Goal: Find specific page/section

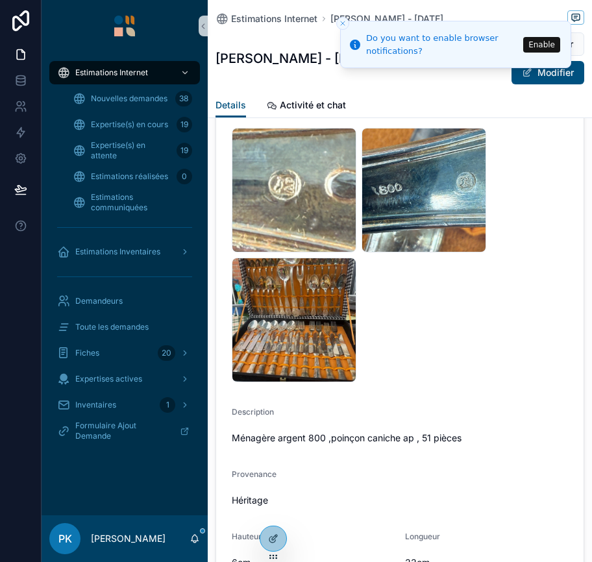
scroll to position [287, 0]
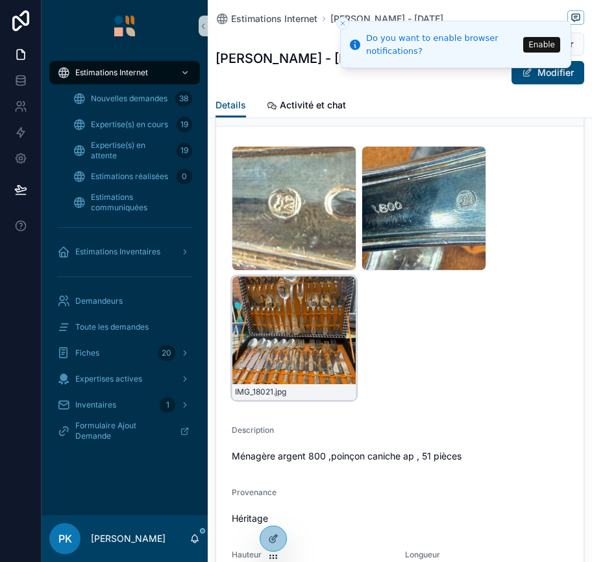
click at [312, 312] on div "IMG_18021 .jpg" at bounding box center [294, 338] width 125 height 125
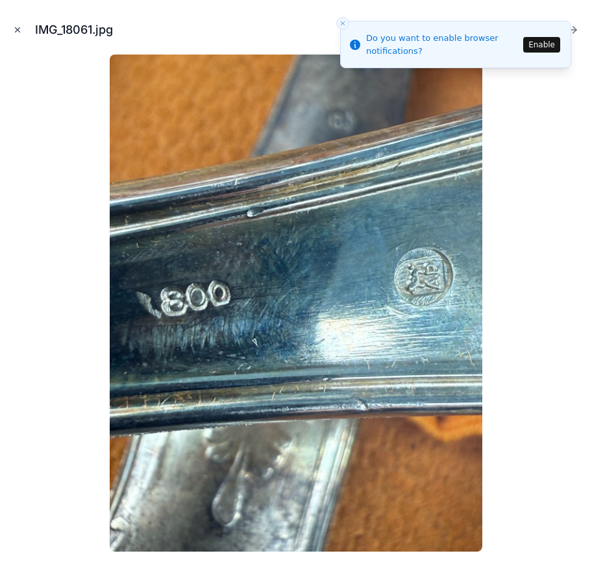
click at [13, 33] on icon "Close modal" at bounding box center [17, 29] width 9 height 9
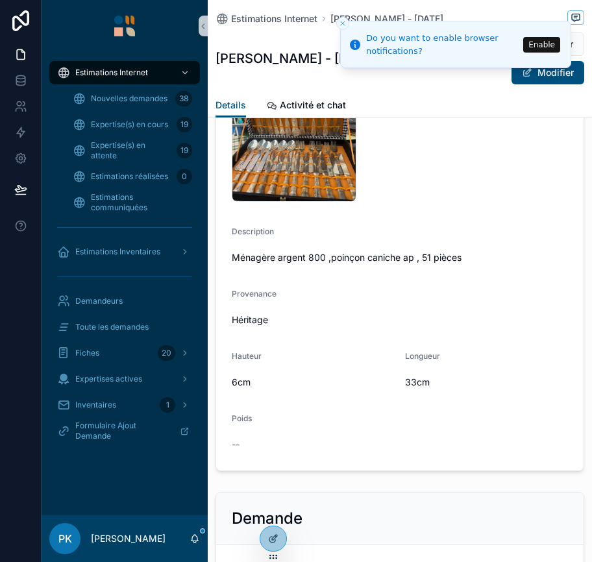
scroll to position [488, 0]
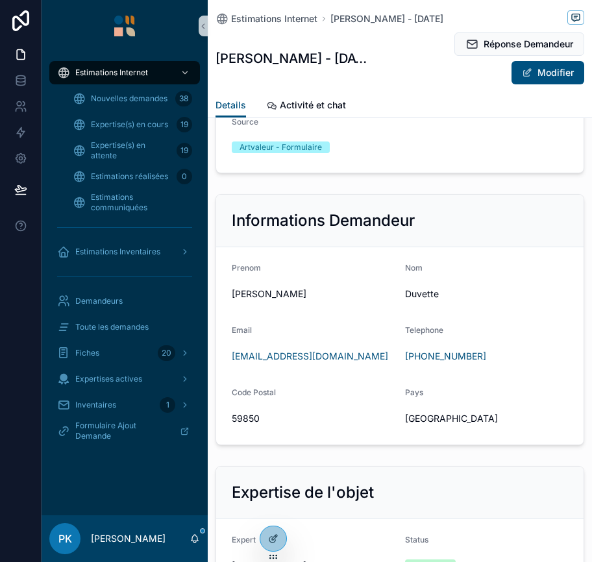
scroll to position [1054, 0]
click at [249, 419] on span "59850" at bounding box center [313, 418] width 163 height 13
copy span "59850"
